Goal: Task Accomplishment & Management: Manage account settings

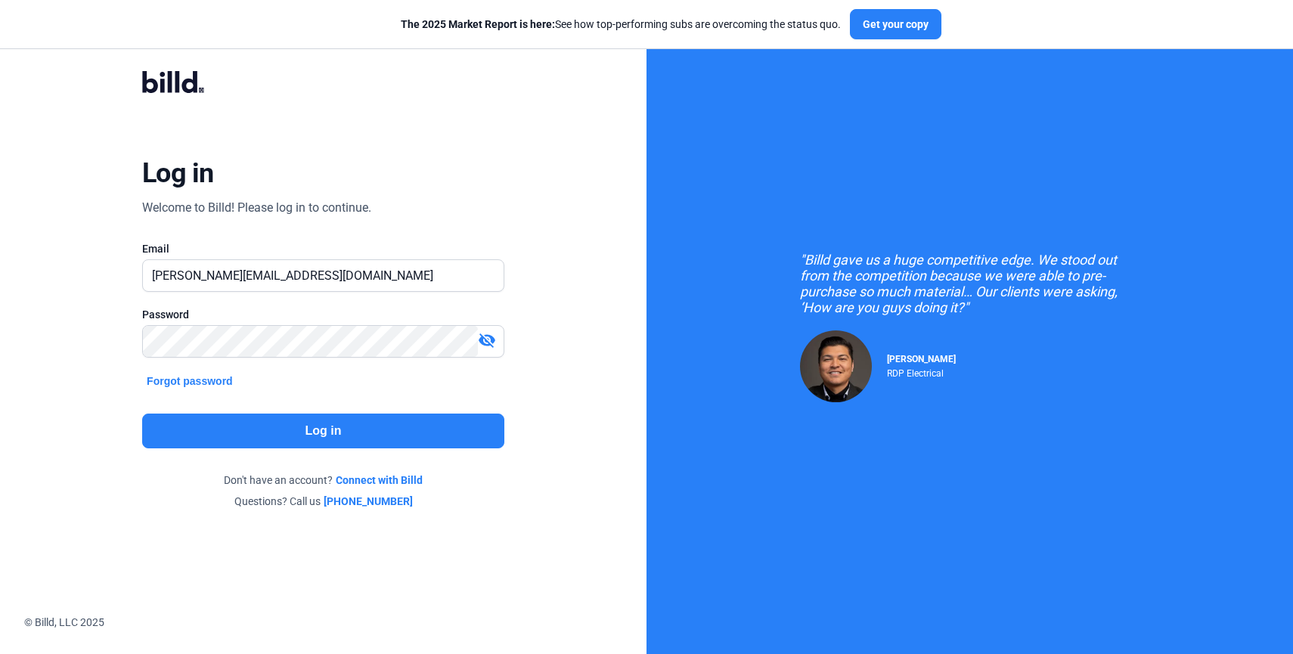
click at [327, 435] on button "Log in" at bounding box center [323, 431] width 362 height 35
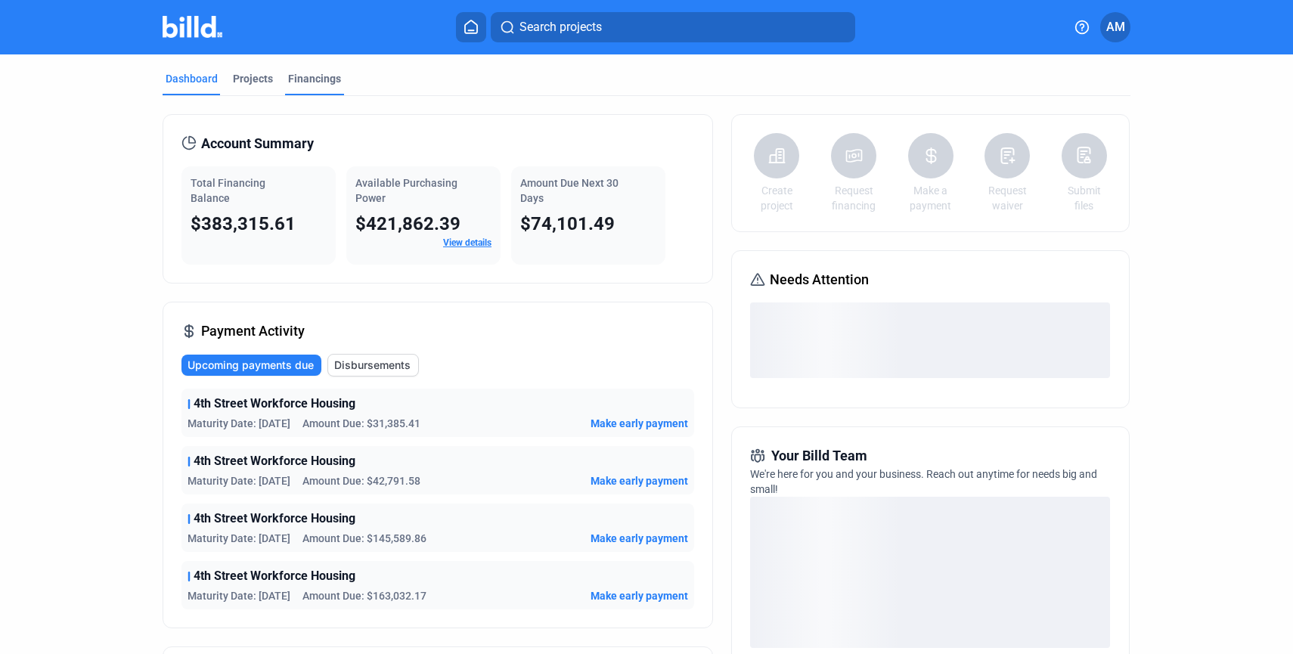
click at [315, 78] on div "Financings" at bounding box center [314, 78] width 53 height 15
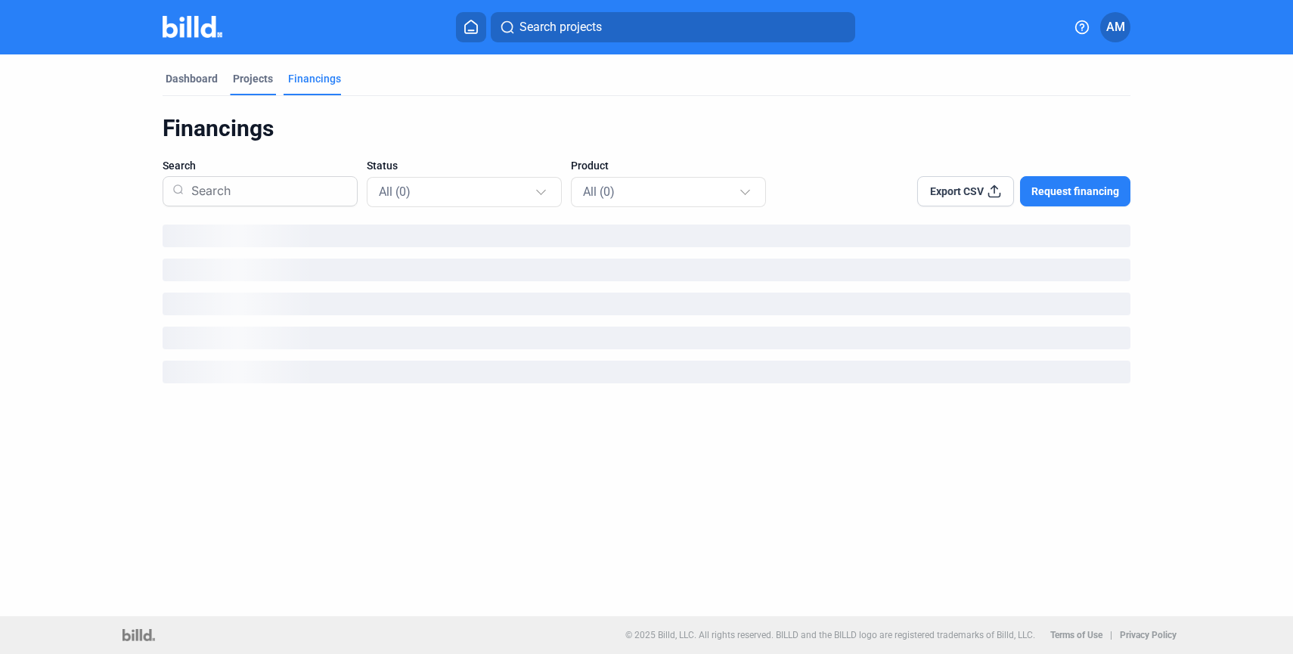
click at [259, 85] on div "Projects" at bounding box center [253, 78] width 40 height 15
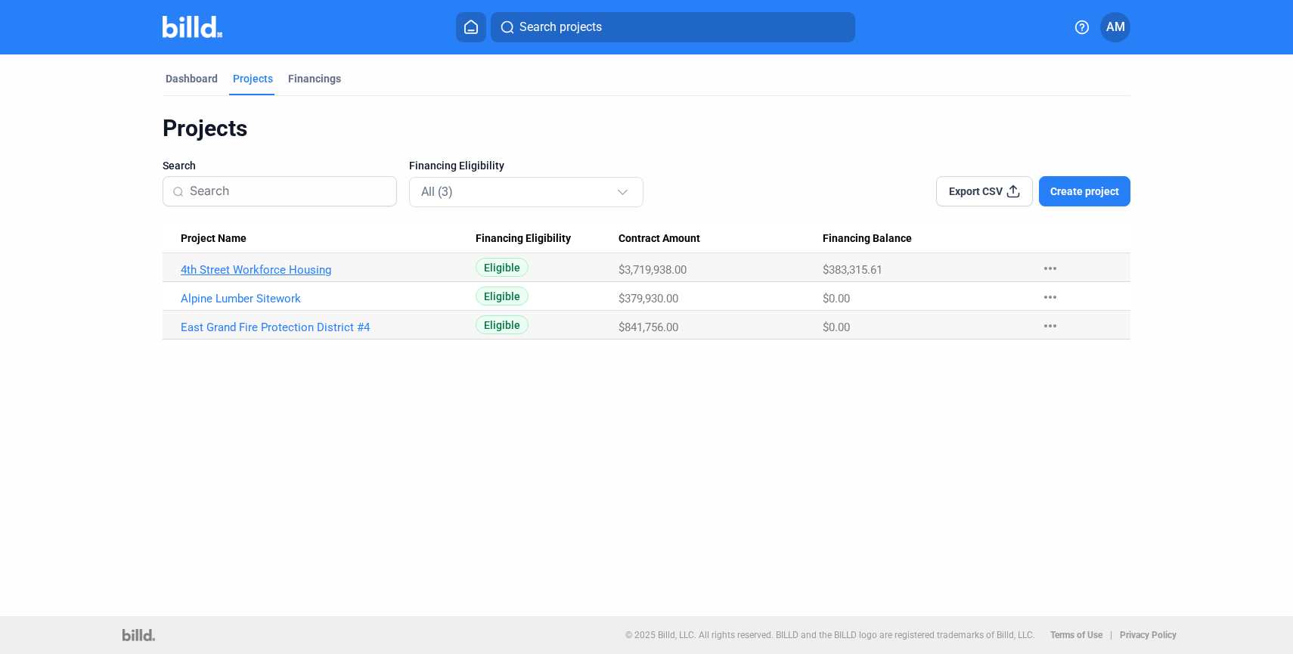
click at [269, 271] on link "4th Street Workforce Housing" at bounding box center [328, 270] width 295 height 14
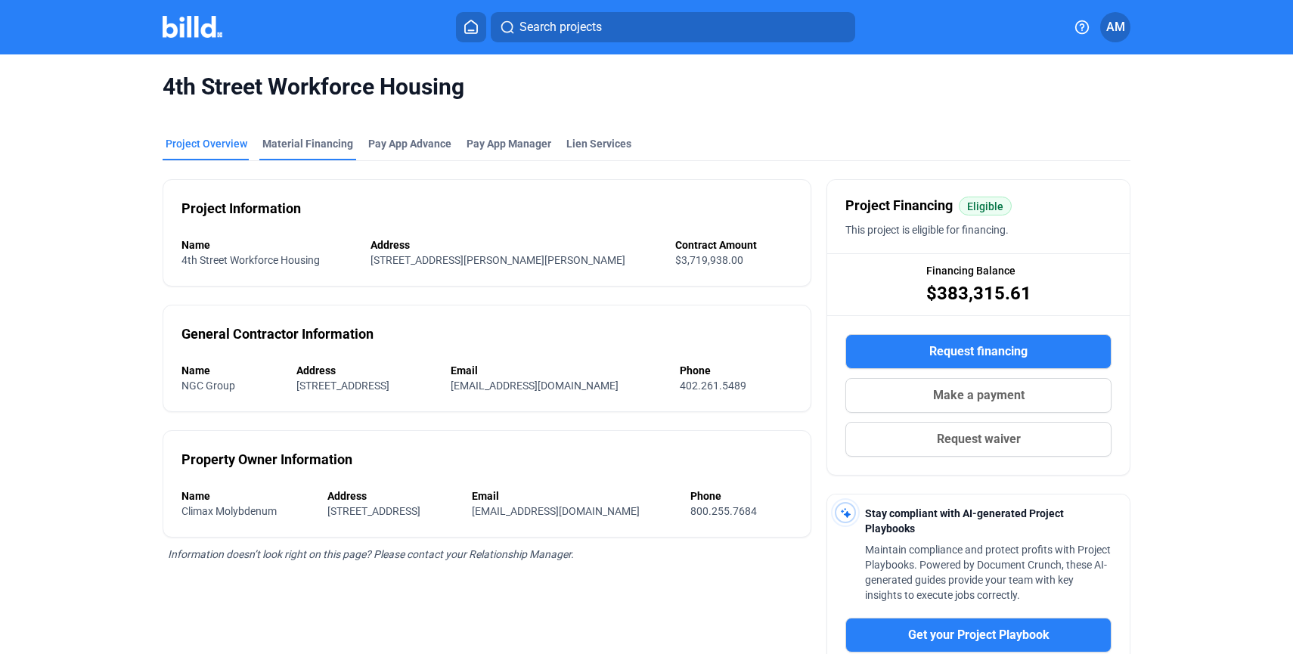
click at [301, 144] on div "Material Financing" at bounding box center [307, 143] width 91 height 15
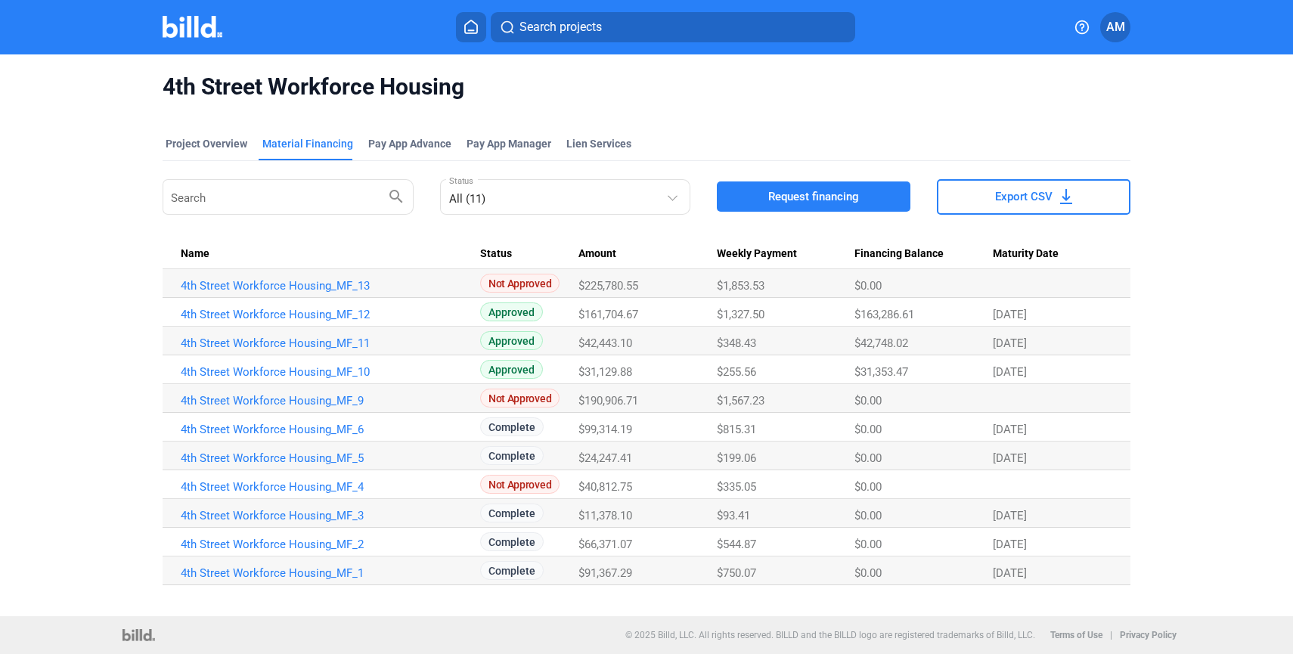
click at [645, 382] on td "$31,129.88" at bounding box center [647, 369] width 138 height 29
click at [311, 315] on link "4th Street Workforce Housing_MF_12" at bounding box center [328, 315] width 295 height 14
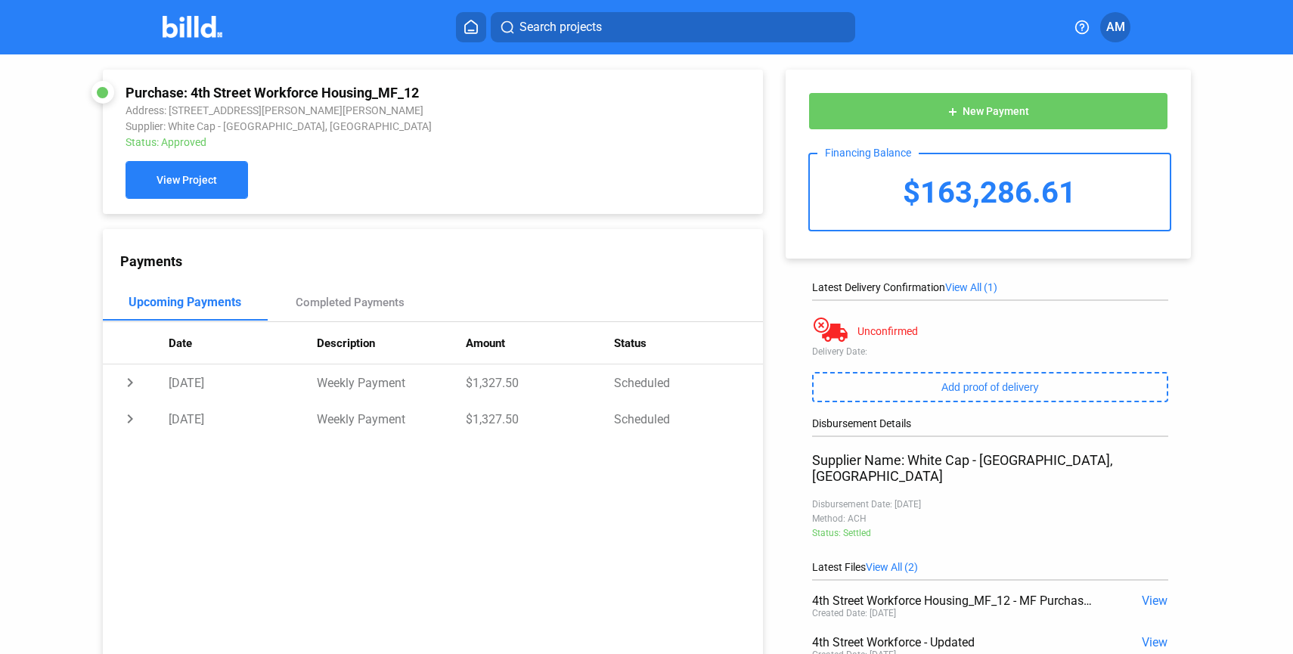
click at [184, 183] on span "View Project" at bounding box center [186, 181] width 60 height 12
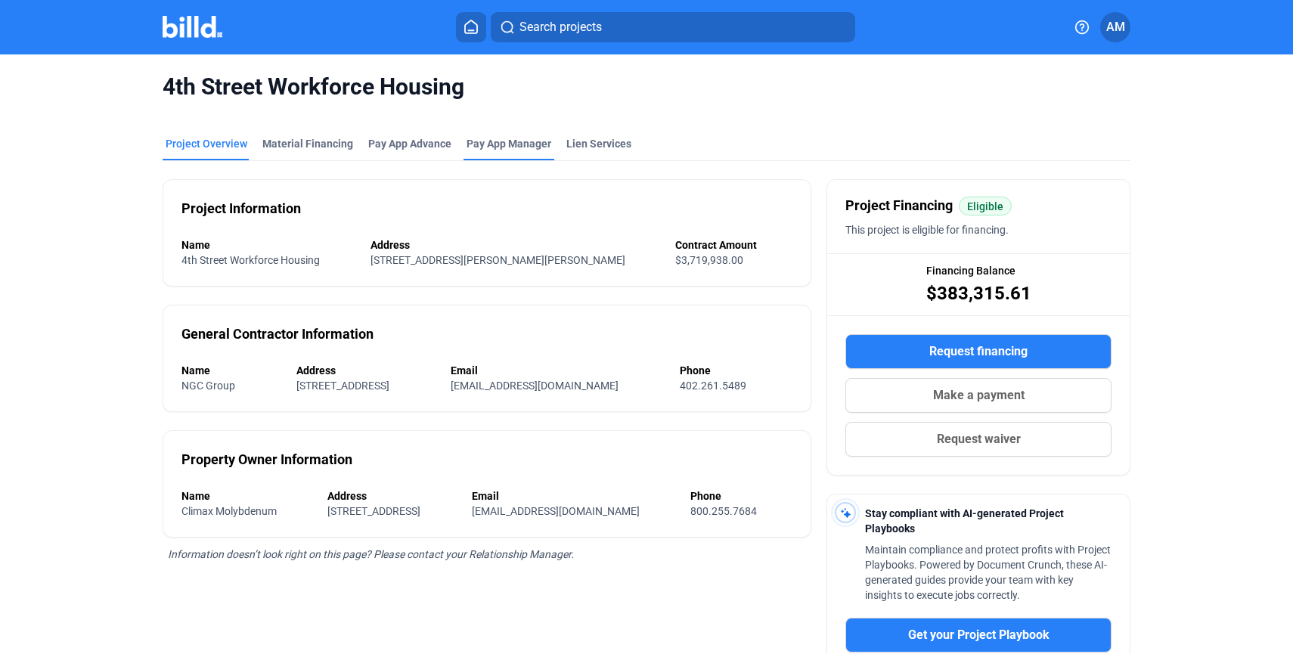
click at [509, 142] on span "Pay App Manager" at bounding box center [508, 143] width 85 height 15
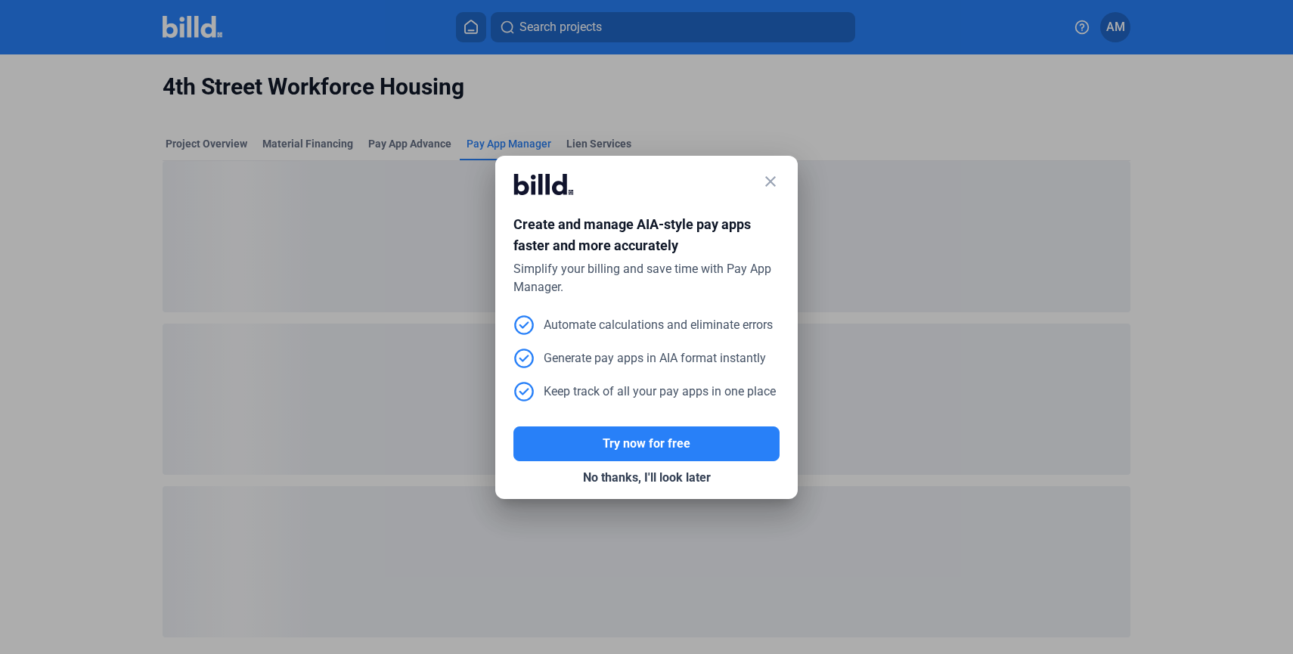
click at [773, 178] on mat-icon "close" at bounding box center [770, 181] width 18 height 18
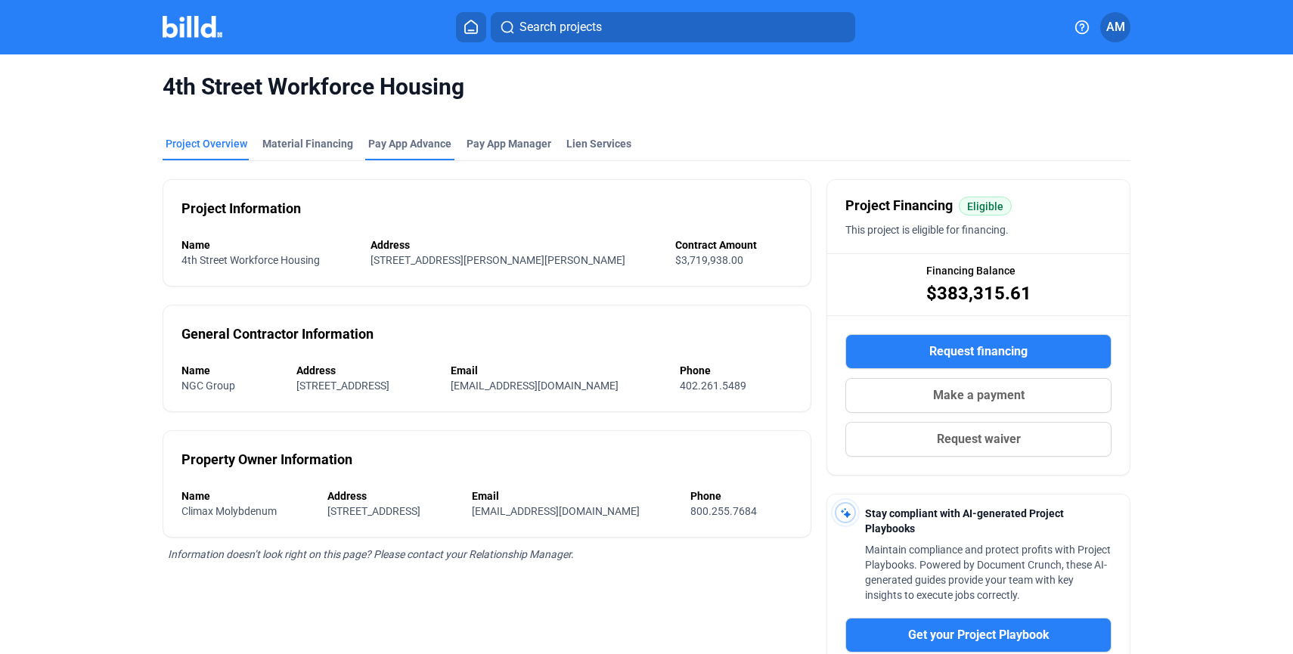
click at [426, 144] on div "Pay App Advance" at bounding box center [409, 143] width 83 height 15
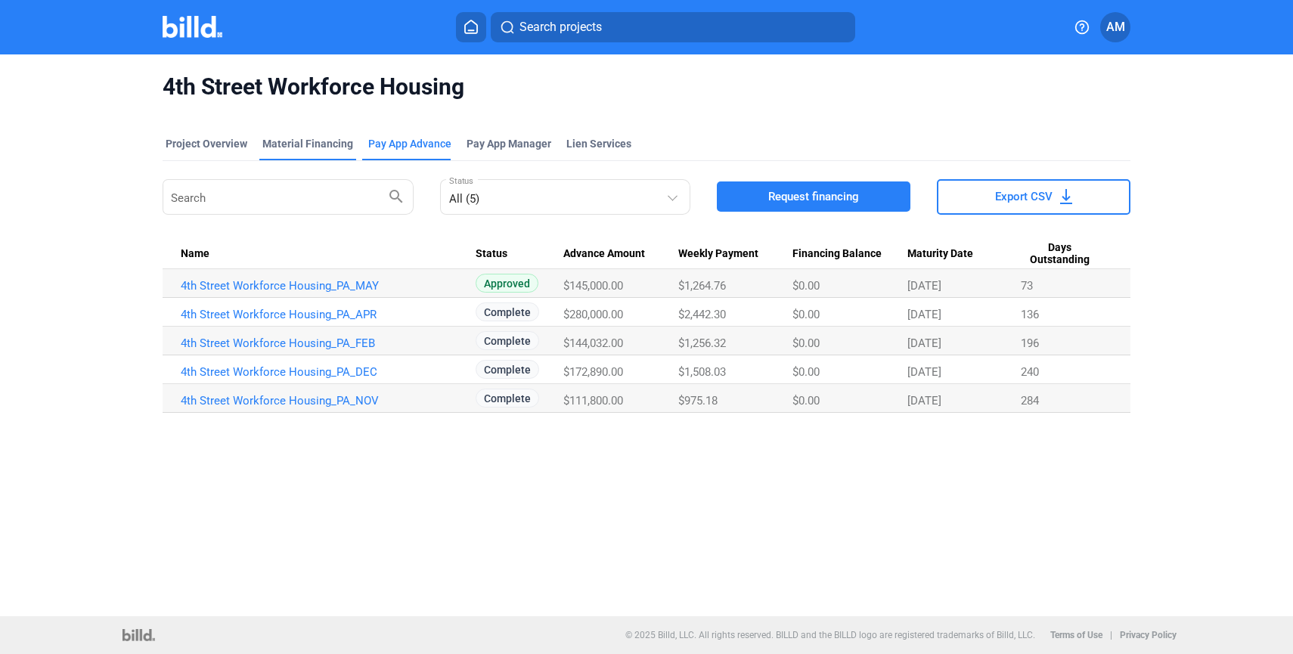
click at [310, 145] on div "Material Financing" at bounding box center [307, 143] width 91 height 15
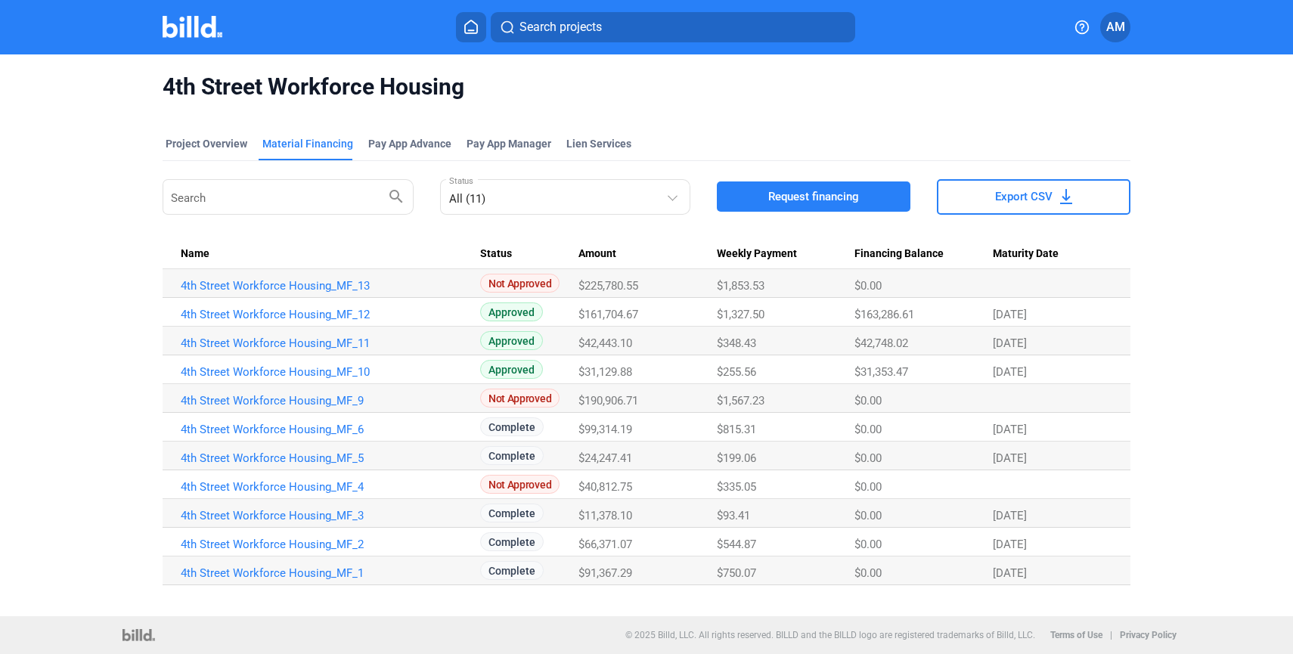
click at [85, 279] on div "4th Street Workforce Housing Project Overview Material Financing Pay App Advanc…" at bounding box center [646, 335] width 1293 height 562
click at [112, 298] on div "4th Street Workforce Housing Project Overview Material Financing Pay App Advanc…" at bounding box center [647, 328] width 1086 height 549
click at [97, 273] on div "4th Street Workforce Housing Project Overview Material Financing Pay App Advanc…" at bounding box center [646, 335] width 1293 height 562
click at [421, 140] on div "Pay App Advance" at bounding box center [409, 143] width 83 height 15
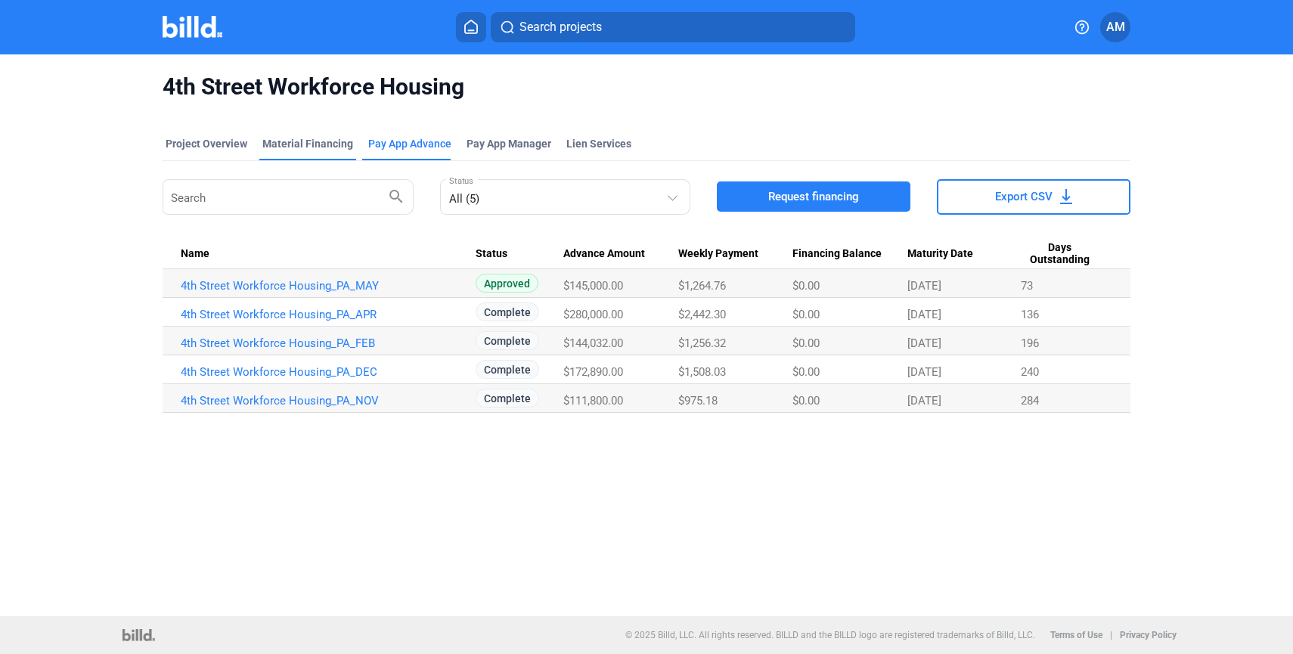
click at [310, 140] on div "Material Financing" at bounding box center [307, 143] width 91 height 15
